Goal: Task Accomplishment & Management: Complete application form

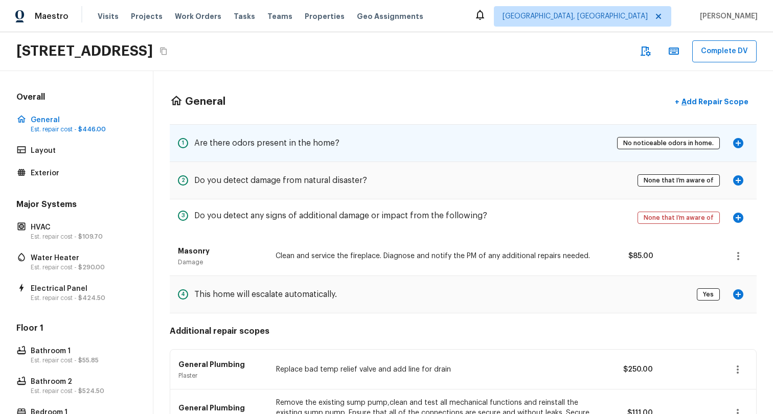
click at [589, 148] on div "1 Are there odors present in the home? No noticeable odors in home." at bounding box center [463, 143] width 587 height 37
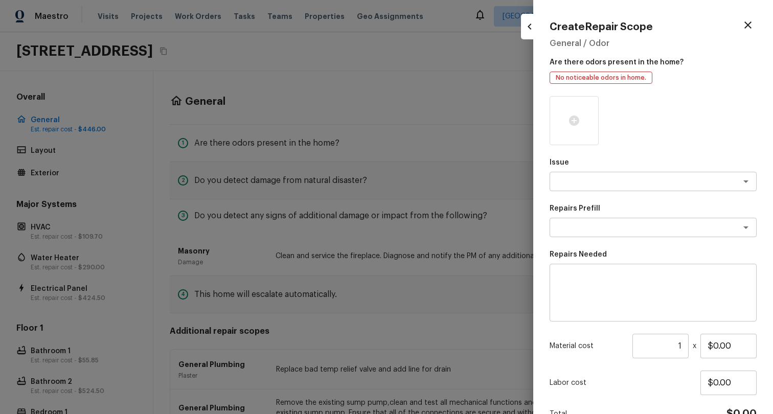
click at [395, 177] on div at bounding box center [386, 207] width 773 height 414
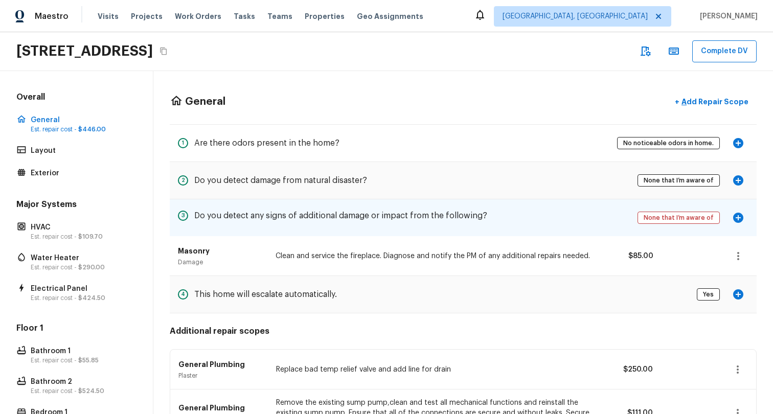
click at [495, 212] on div "3 Do you detect any signs of additional damage or impact from the following? No…" at bounding box center [463, 217] width 587 height 37
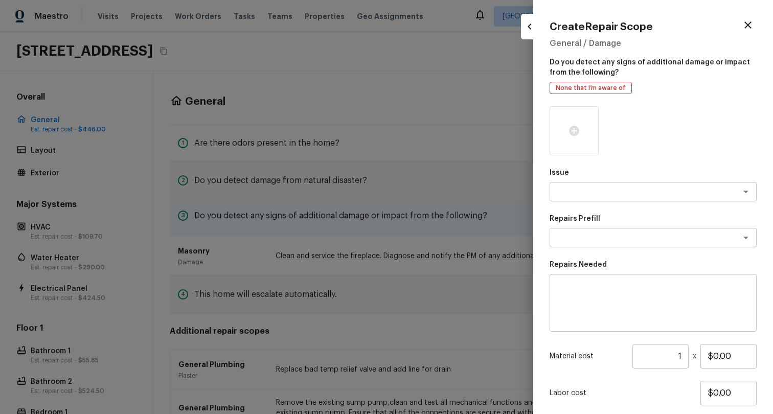
click at [495, 212] on div at bounding box center [386, 207] width 773 height 414
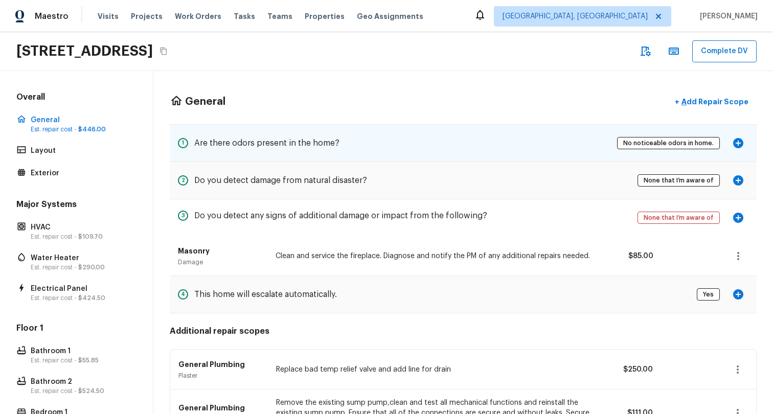
click at [502, 137] on div "1 Are there odors present in the home? No noticeable odors in home." at bounding box center [463, 143] width 587 height 37
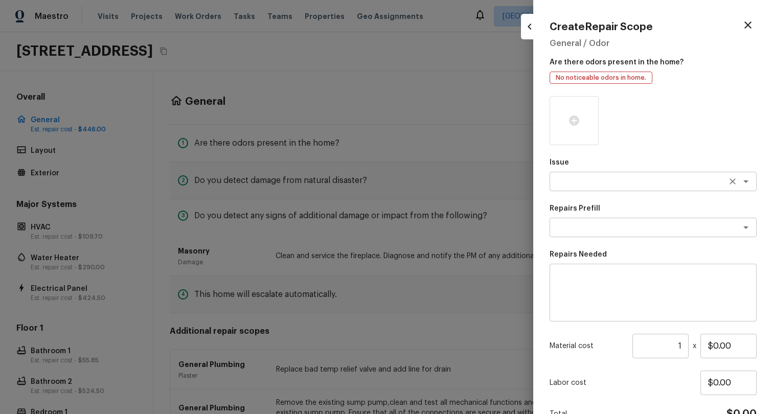
click at [615, 190] on div "x ​" at bounding box center [652, 181] width 207 height 19
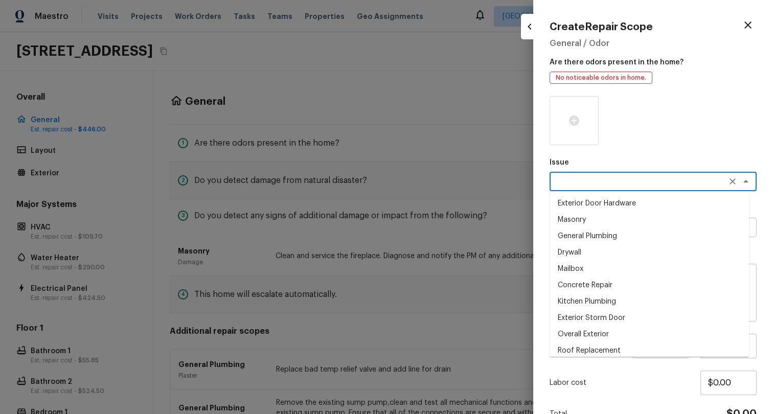
click at [592, 237] on li "General Plumbing" at bounding box center [648, 236] width 199 height 16
type textarea "General Plumbing"
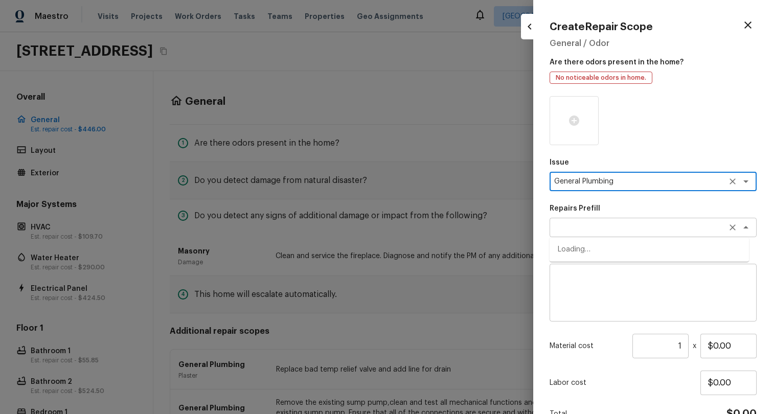
click at [596, 221] on div "x ​" at bounding box center [652, 227] width 207 height 19
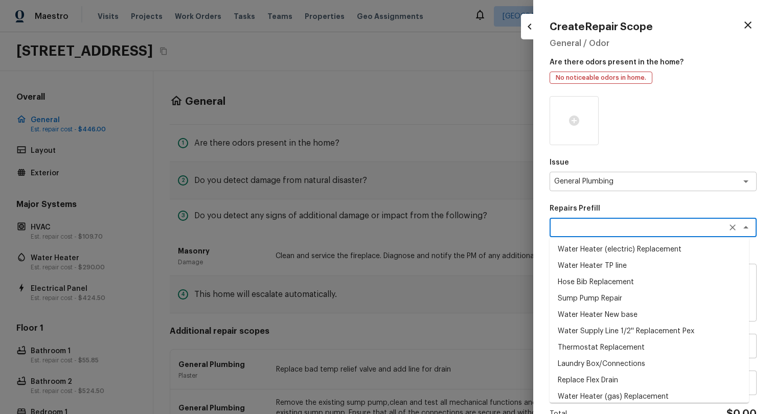
click at [574, 274] on li "Hose Bib Replacement" at bounding box center [648, 282] width 199 height 16
type textarea "Hose Bib Replacement"
type textarea "Remove the existing hose bib and replace it with a new hose bib. Ensure that th…"
type input "$54.85"
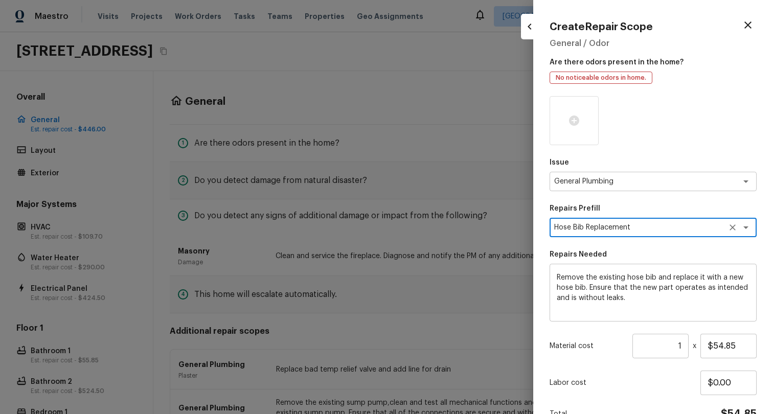
scroll to position [56, 0]
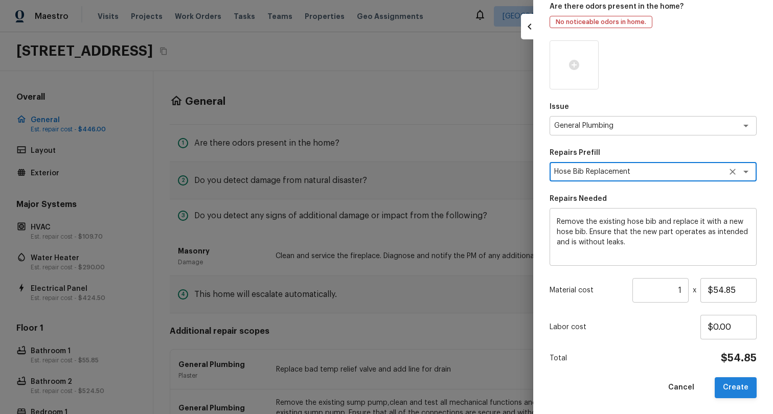
click at [725, 390] on button "Create" at bounding box center [736, 387] width 42 height 21
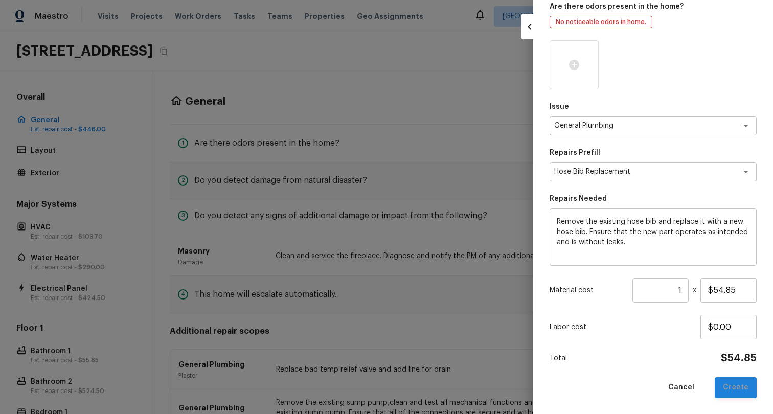
type input "$0.00"
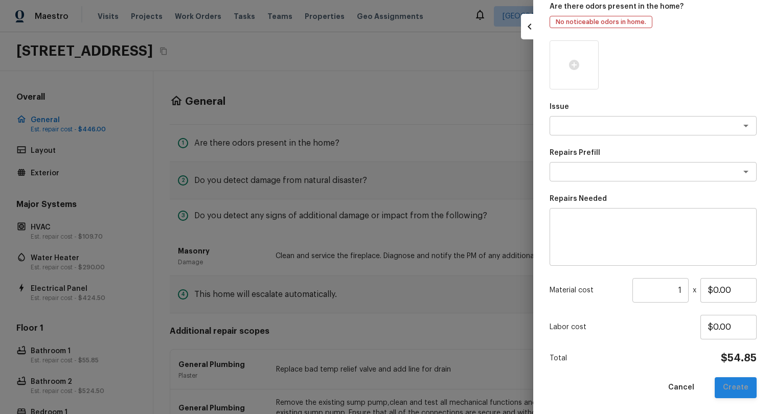
scroll to position [37, 0]
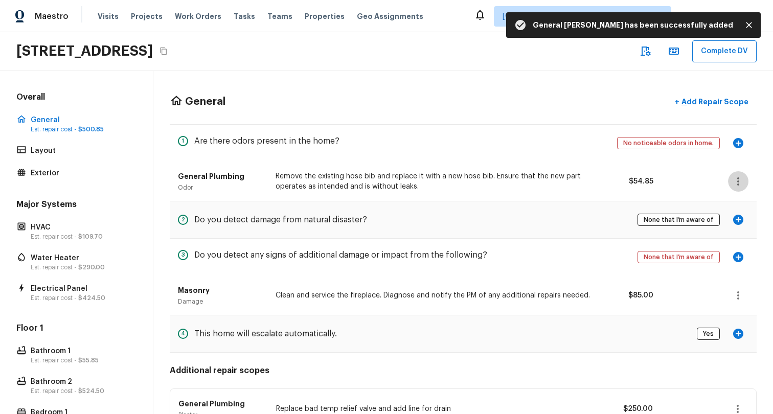
click at [732, 179] on icon "button" at bounding box center [738, 181] width 12 height 12
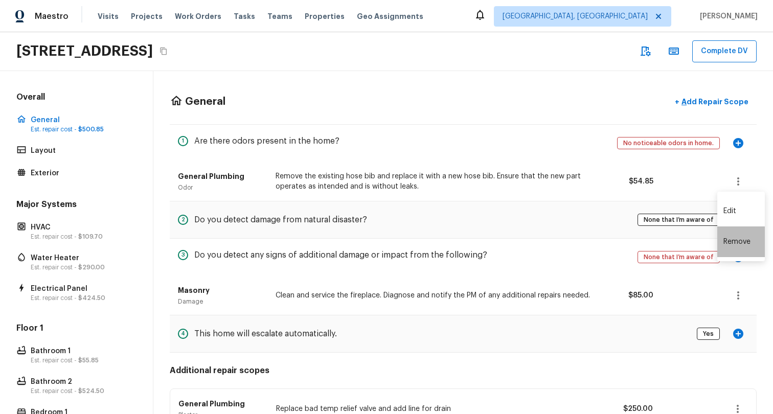
click at [739, 245] on li "Remove" at bounding box center [741, 241] width 48 height 31
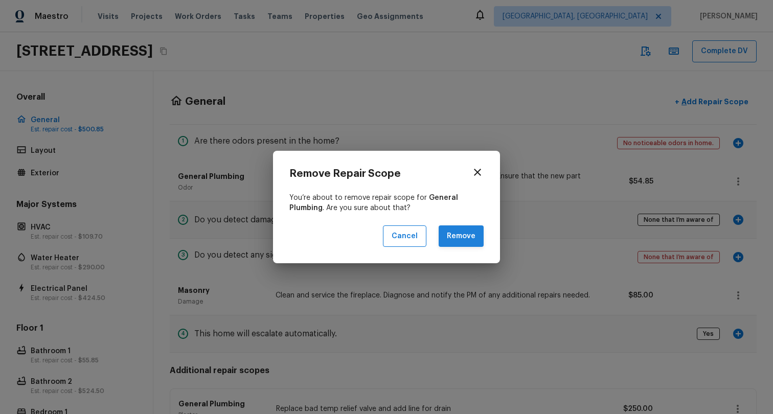
click at [463, 232] on button "Remove" at bounding box center [461, 236] width 45 height 22
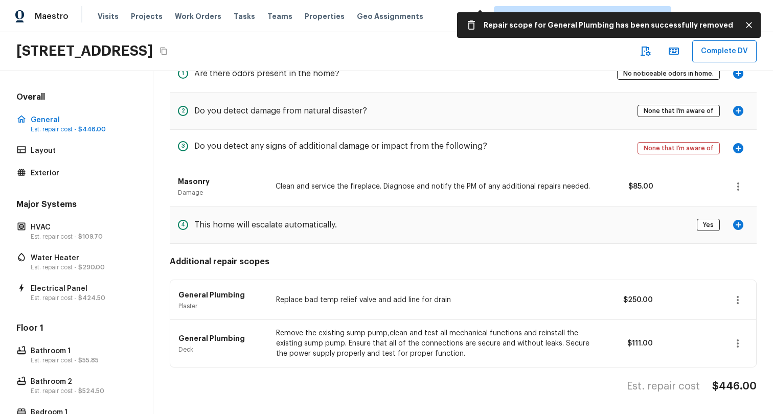
scroll to position [77, 0]
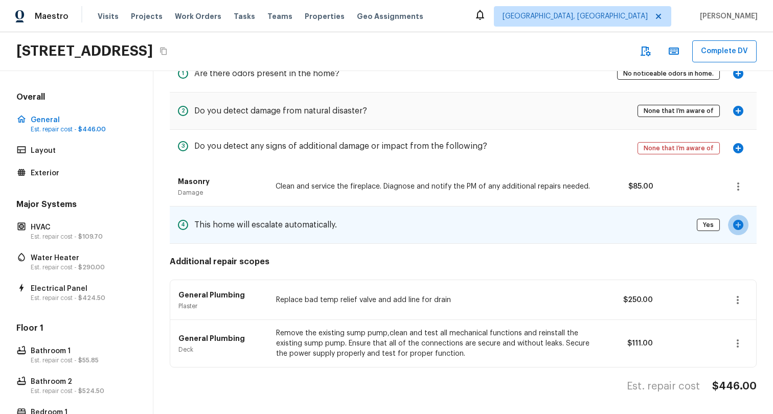
click at [733, 220] on icon "button" at bounding box center [738, 225] width 10 height 10
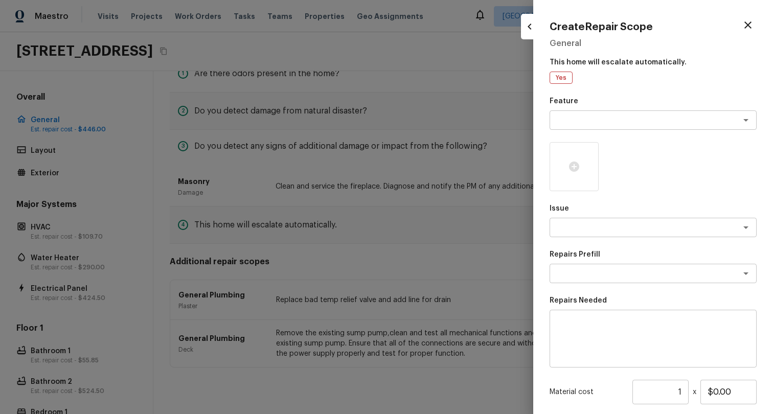
click at [408, 247] on div at bounding box center [386, 207] width 773 height 414
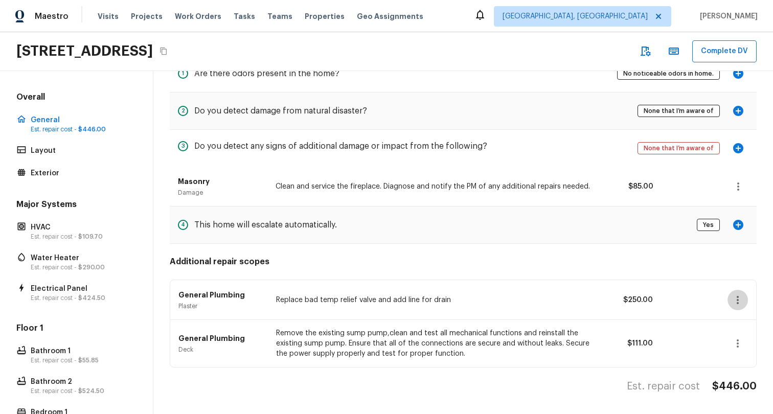
click at [731, 294] on icon "button" at bounding box center [737, 300] width 12 height 12
click at [735, 317] on li "Edit" at bounding box center [741, 322] width 48 height 31
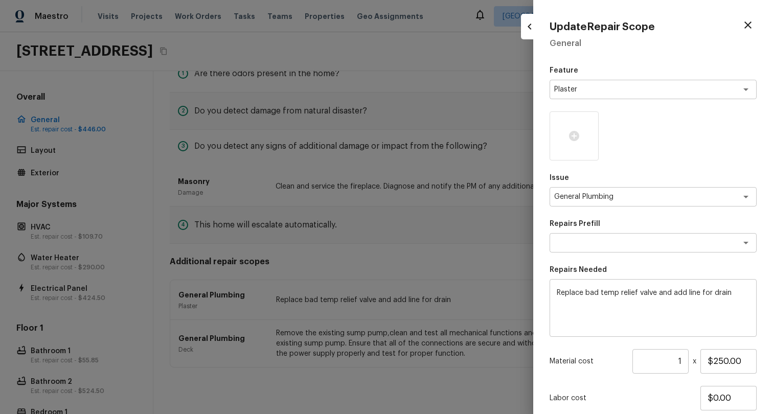
click at [426, 379] on div at bounding box center [386, 207] width 773 height 414
type input "$0.00"
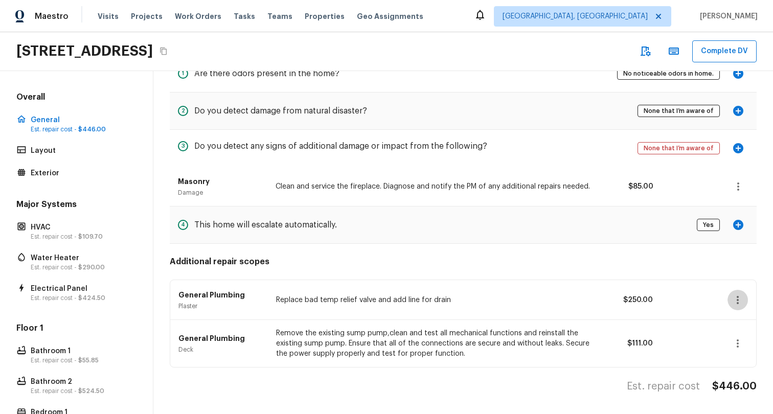
click at [731, 294] on icon "button" at bounding box center [737, 300] width 12 height 12
click at [731, 343] on li "Remove" at bounding box center [741, 352] width 48 height 31
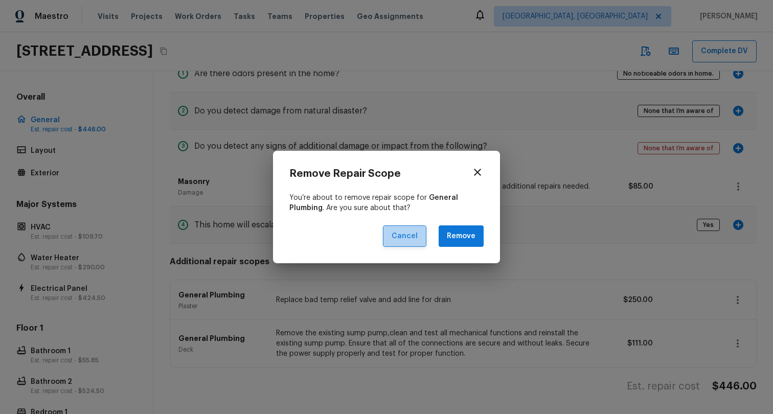
click at [411, 245] on button "Cancel" at bounding box center [404, 236] width 43 height 22
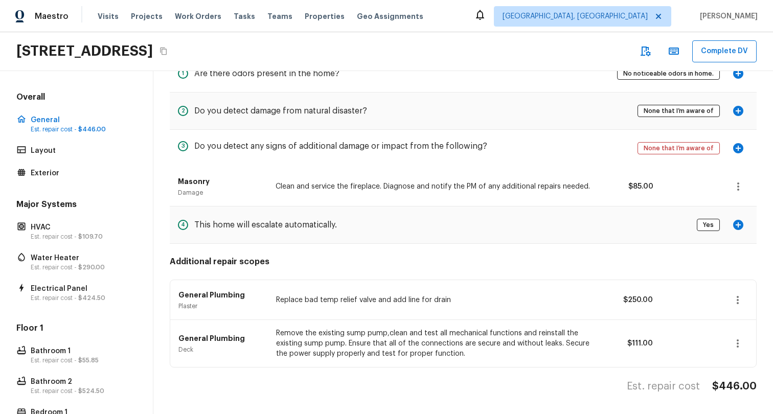
scroll to position [0, 0]
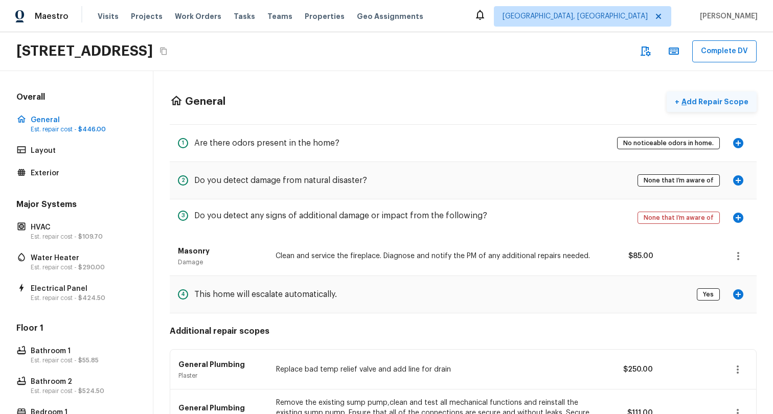
click at [714, 103] on p "Add Repair Scope" at bounding box center [713, 102] width 69 height 10
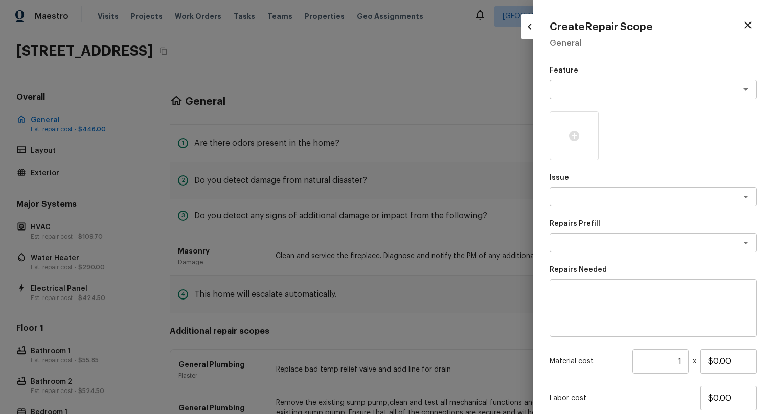
click at [388, 179] on div at bounding box center [386, 207] width 773 height 414
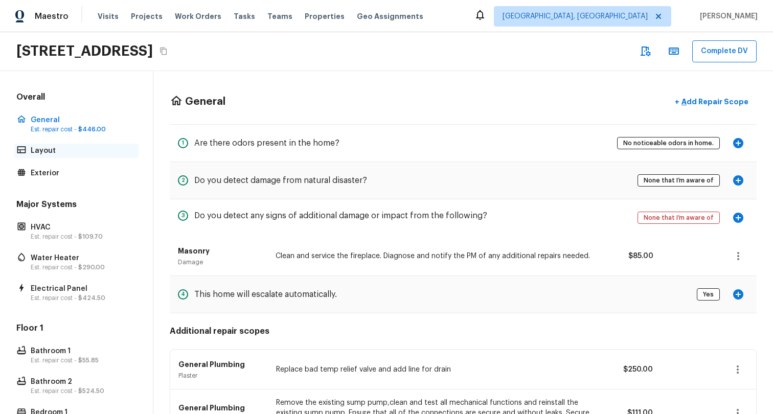
click at [43, 146] on p "Layout" at bounding box center [82, 151] width 102 height 10
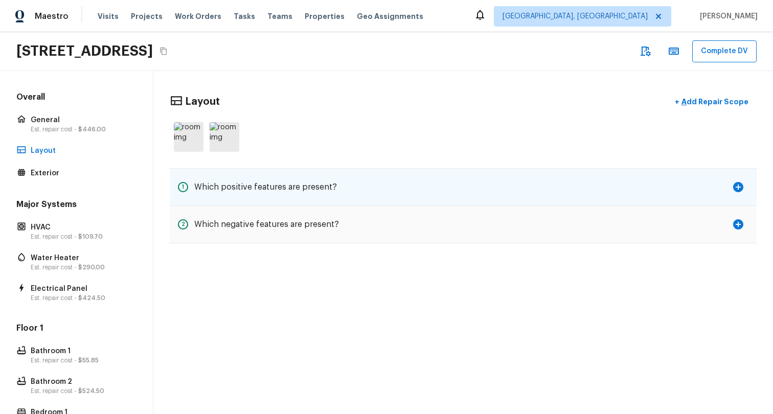
click at [283, 186] on h5 "Which positive features are present?" at bounding box center [265, 186] width 143 height 11
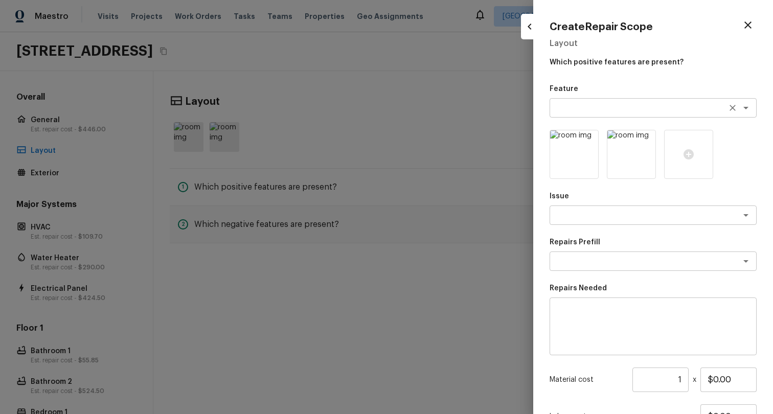
click at [570, 104] on textarea at bounding box center [638, 108] width 169 height 10
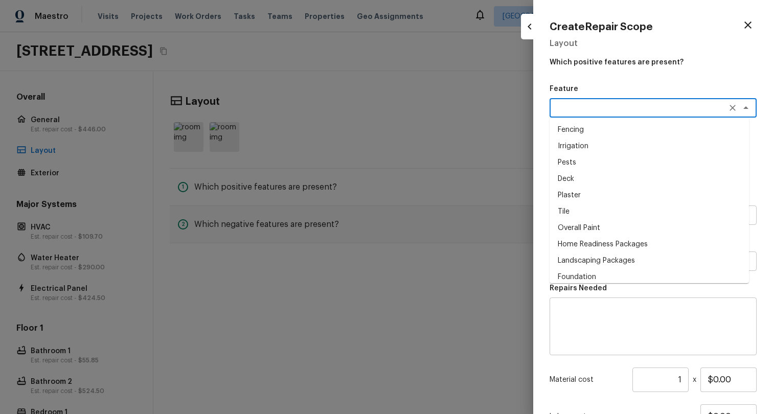
click at [562, 151] on li "Irrigation" at bounding box center [648, 146] width 199 height 16
type textarea "Irrigation"
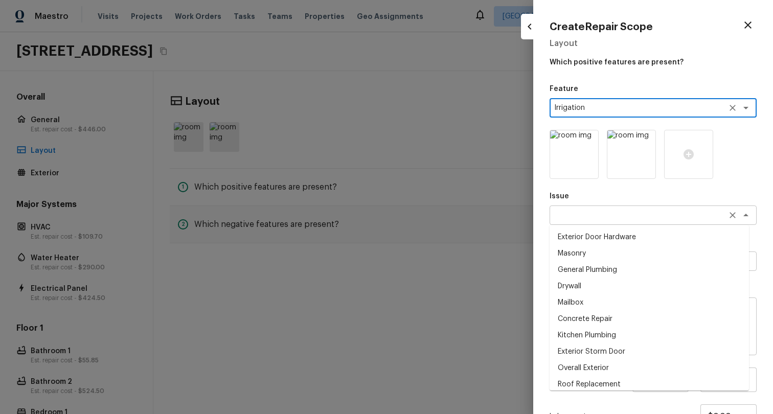
click at [579, 208] on div "x ​" at bounding box center [652, 214] width 207 height 19
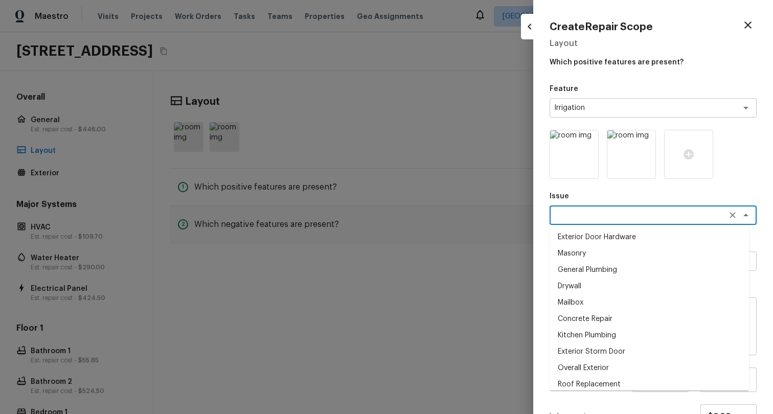
click at [362, 222] on div at bounding box center [386, 207] width 773 height 414
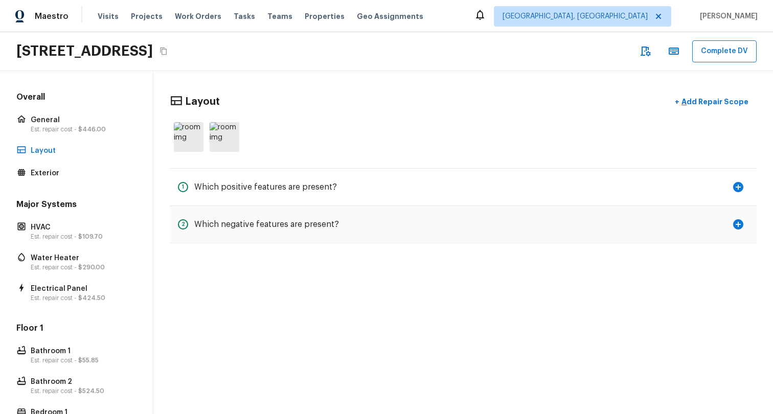
click at [448, 128] on div at bounding box center [463, 137] width 587 height 38
click at [403, 273] on div "Layout + Add Repair Scope 1 Which positive features are present? 2 Which negati…" at bounding box center [462, 242] width 619 height 343
click at [400, 299] on div "Layout + Add Repair Scope 1 Which positive features are present? 2 Which negati…" at bounding box center [462, 242] width 619 height 343
click at [168, 50] on icon "Copy Address" at bounding box center [163, 51] width 8 height 8
click at [348, 104] on div "Layout + Add Repair Scope" at bounding box center [463, 101] width 587 height 21
